Goal: Information Seeking & Learning: Learn about a topic

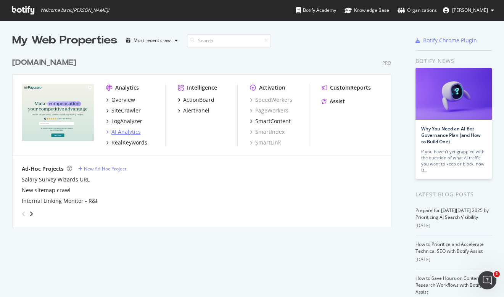
click at [122, 131] on div "AI Analytics" at bounding box center [125, 132] width 29 height 8
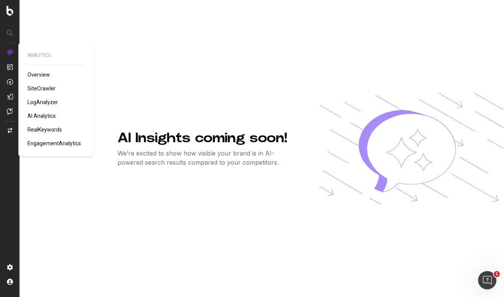
click at [45, 119] on div "ANALYTICS Overview SiteCrawler LogAnalyzer AI Analytics RealKeywords Engagement…" at bounding box center [55, 99] width 56 height 95
click at [45, 116] on span "AI Analytics" at bounding box center [41, 116] width 28 height 6
click at [157, 102] on div "AI Insights coming soon! We’re excited to show how visible your brand is in AI-…" at bounding box center [310, 148] width 386 height 297
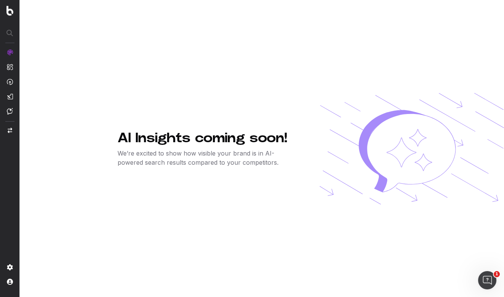
click at [104, 76] on div at bounding box center [58, 148] width 117 height 297
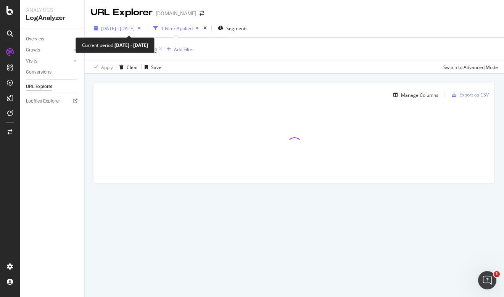
click at [135, 25] on span "2025 May. 15th - May. 20th" at bounding box center [118, 28] width 34 height 6
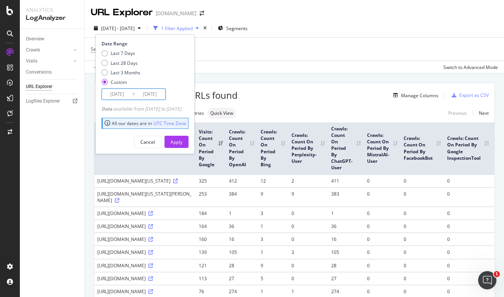
click at [116, 95] on input "2025/05/15" at bounding box center [117, 94] width 31 height 11
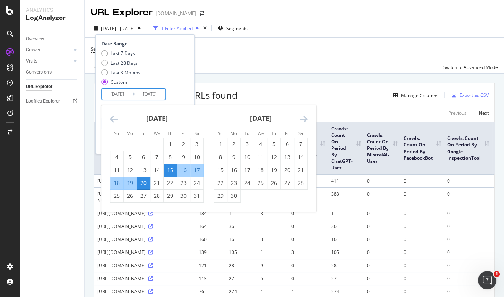
click at [304, 122] on icon "Move forward to switch to the next month." at bounding box center [303, 118] width 8 height 9
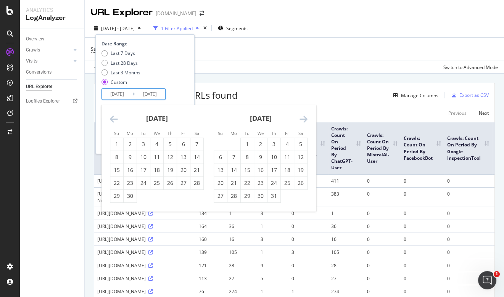
click at [304, 122] on icon "Move forward to switch to the next month." at bounding box center [303, 118] width 8 height 9
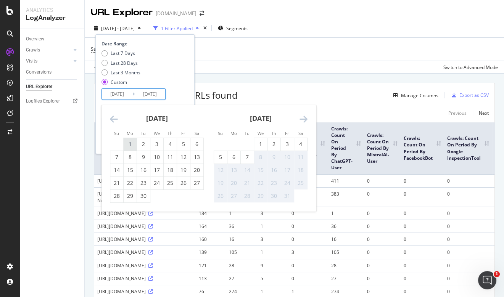
click at [127, 143] on div "1" at bounding box center [130, 144] width 13 height 8
type input "[DATE]"
click at [145, 194] on div "30" at bounding box center [143, 196] width 13 height 8
type input "[DATE]"
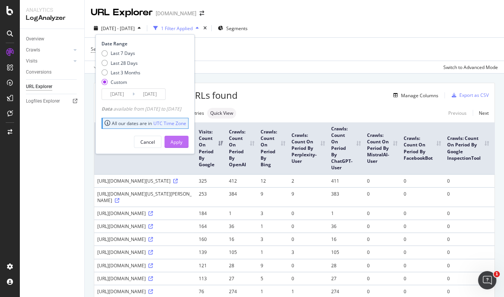
click at [182, 142] on div "Apply" at bounding box center [177, 142] width 12 height 6
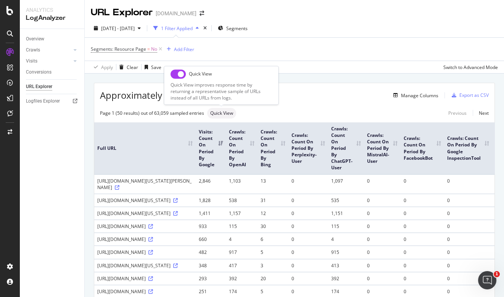
click at [179, 72] on input "checkbox" at bounding box center [178, 73] width 15 height 9
checkbox input "true"
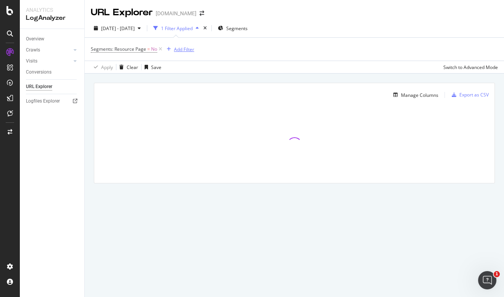
click at [188, 49] on div "Add Filter" at bounding box center [184, 49] width 20 height 6
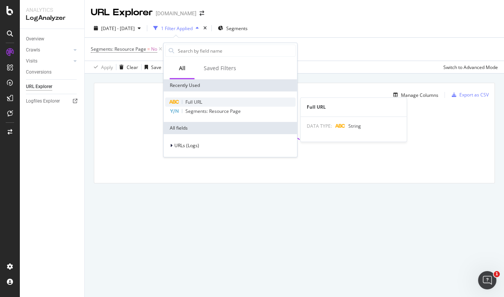
click at [193, 100] on span "Full URL" at bounding box center [193, 102] width 17 height 6
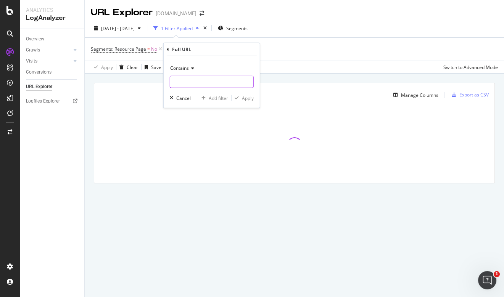
click at [198, 82] on input "text" at bounding box center [211, 82] width 83 height 12
type input "/research/IN"
click at [243, 97] on div "Apply" at bounding box center [248, 98] width 12 height 6
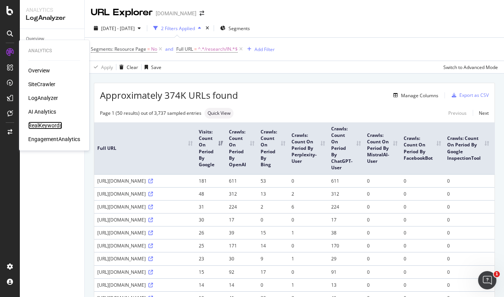
click at [44, 125] on div "RealKeywords" at bounding box center [45, 126] width 34 height 8
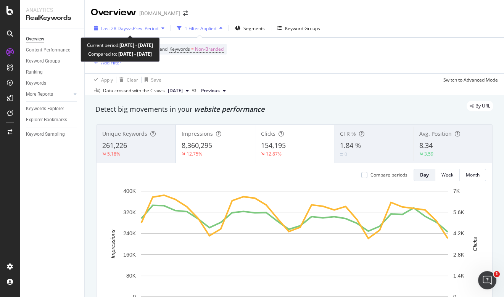
click at [129, 26] on span "vs Prev. Period" at bounding box center [143, 28] width 30 height 6
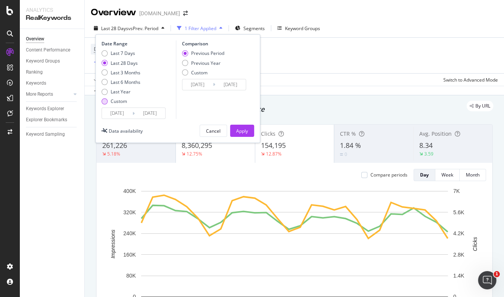
click at [110, 102] on div "Custom" at bounding box center [120, 101] width 39 height 6
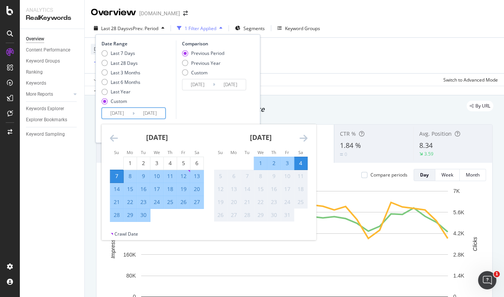
click at [115, 113] on input "[DATE]" at bounding box center [117, 113] width 31 height 11
click at [130, 163] on div "1" at bounding box center [130, 163] width 13 height 8
type input "[DATE]"
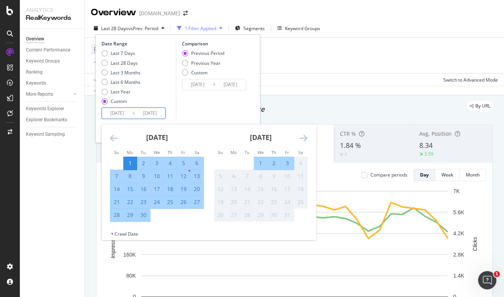
click at [145, 220] on div "30" at bounding box center [143, 215] width 13 height 13
type input "[DATE]"
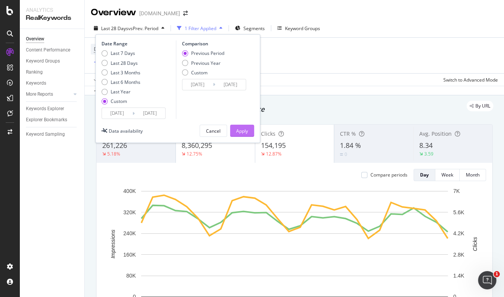
click at [236, 130] on div "Apply" at bounding box center [242, 131] width 12 height 6
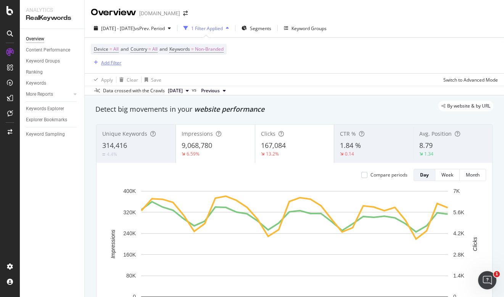
click at [106, 63] on div "Add Filter" at bounding box center [111, 63] width 20 height 6
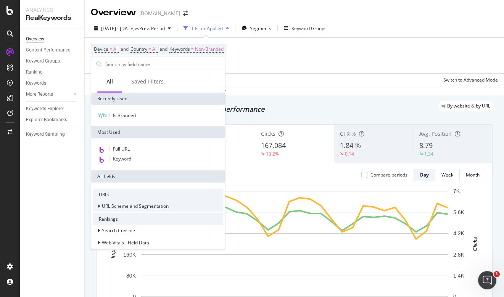
click at [140, 204] on span "URL Scheme and Segmentation" at bounding box center [135, 206] width 67 height 6
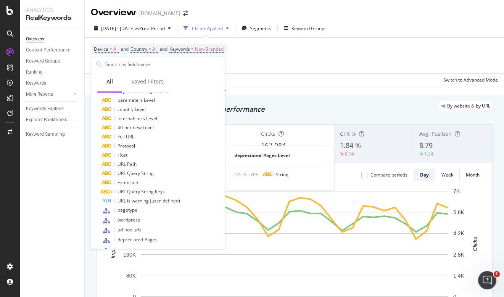
scroll to position [160, 0]
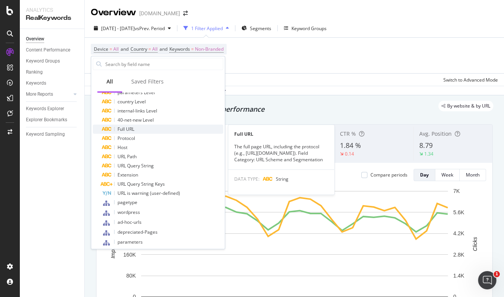
click at [143, 132] on div "Full URL" at bounding box center [162, 129] width 121 height 9
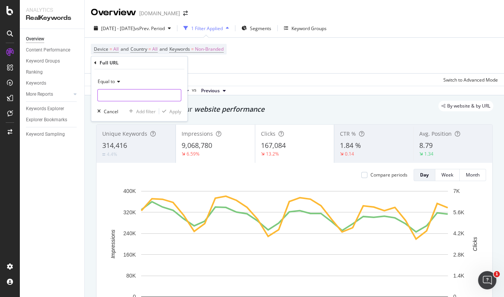
click at [122, 94] on input "text" at bounding box center [139, 95] width 83 height 12
type input "/research/IN"
click at [177, 111] on div "Apply" at bounding box center [175, 111] width 12 height 6
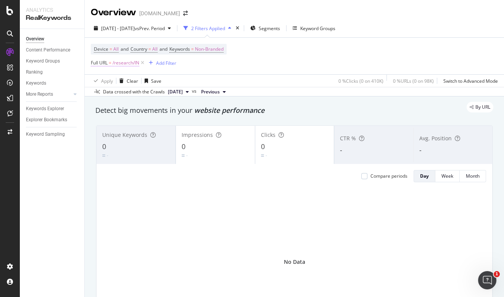
click at [121, 61] on span "/research/IN" at bounding box center [126, 63] width 27 height 11
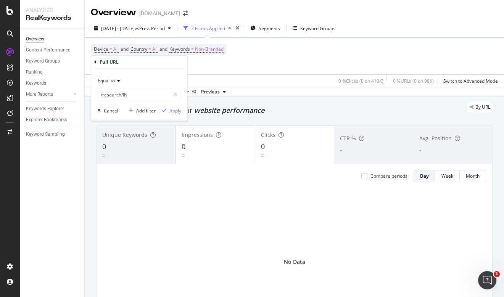
click at [120, 80] on icon at bounding box center [117, 81] width 5 height 5
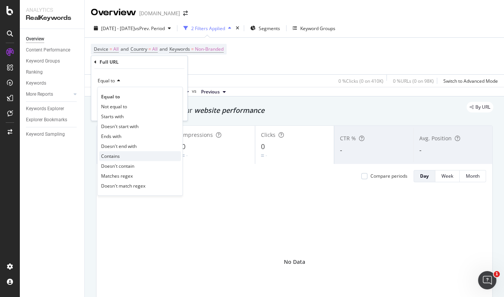
click at [124, 155] on div "Contains" at bounding box center [140, 156] width 82 height 10
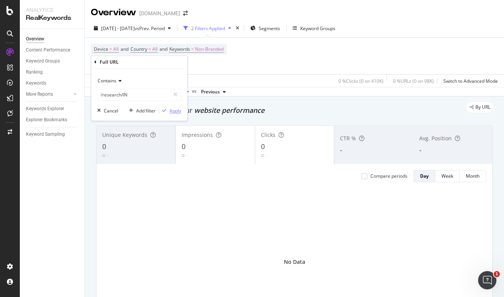
click at [176, 111] on div "Apply" at bounding box center [175, 111] width 12 height 6
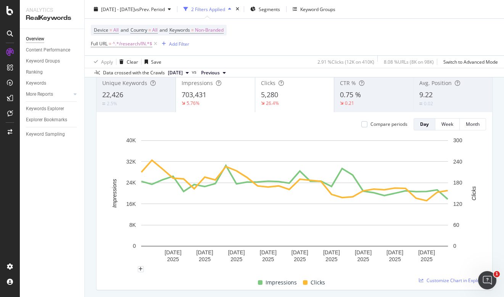
scroll to position [53, 0]
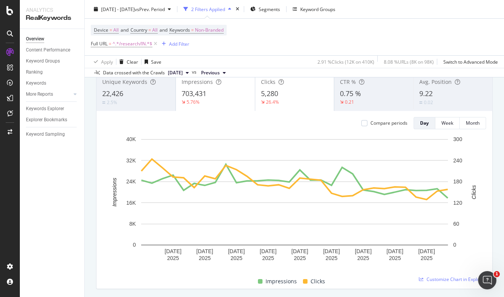
click at [129, 84] on span "Unique Keywords" at bounding box center [124, 81] width 45 height 7
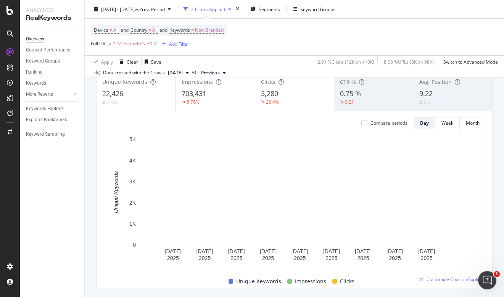
click at [360, 108] on div "CTR % 0.75 % 0.21" at bounding box center [373, 92] width 79 height 34
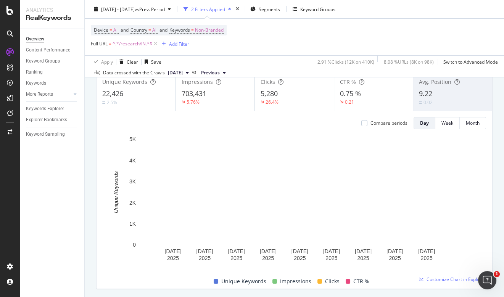
click at [484, 95] on div "9.22" at bounding box center [453, 94] width 68 height 10
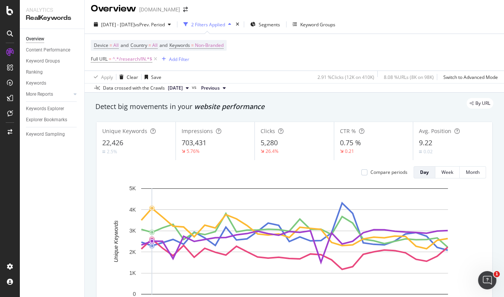
scroll to position [0, 0]
